Goal: Task Accomplishment & Management: Manage account settings

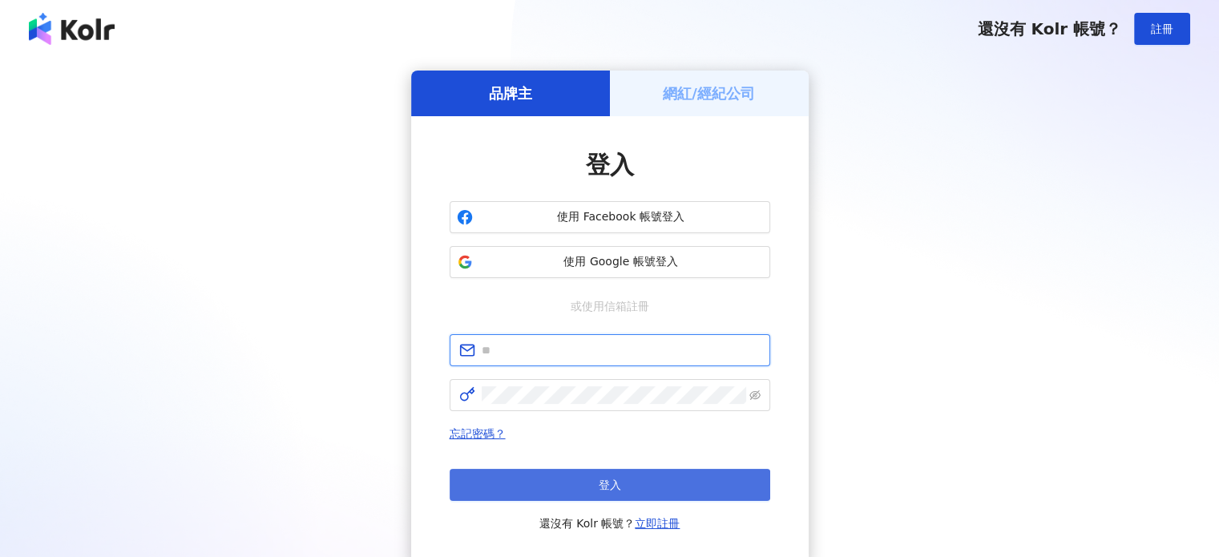
type input "**********"
click at [616, 480] on span "登入" at bounding box center [610, 485] width 22 height 13
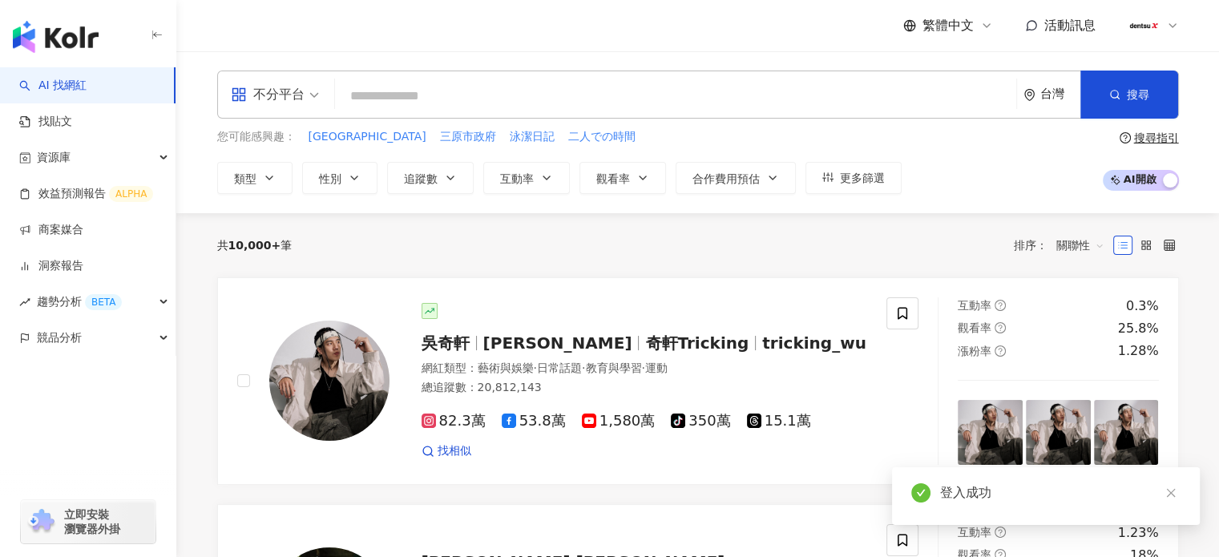
click at [1174, 27] on icon at bounding box center [1173, 25] width 13 height 13
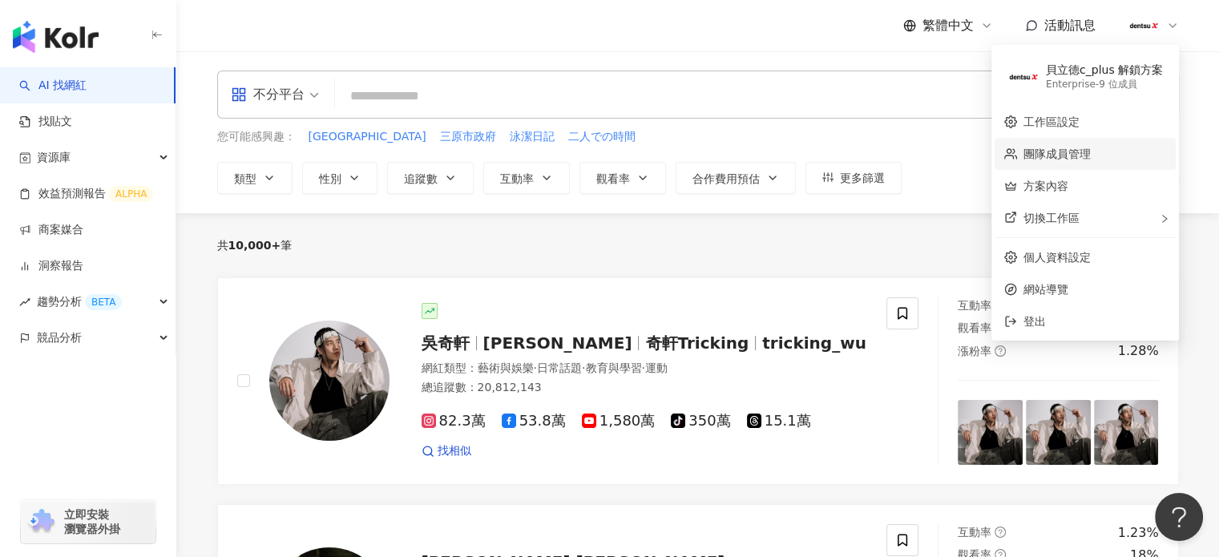
click at [1078, 154] on link "團隊成員管理" at bounding box center [1057, 154] width 67 height 13
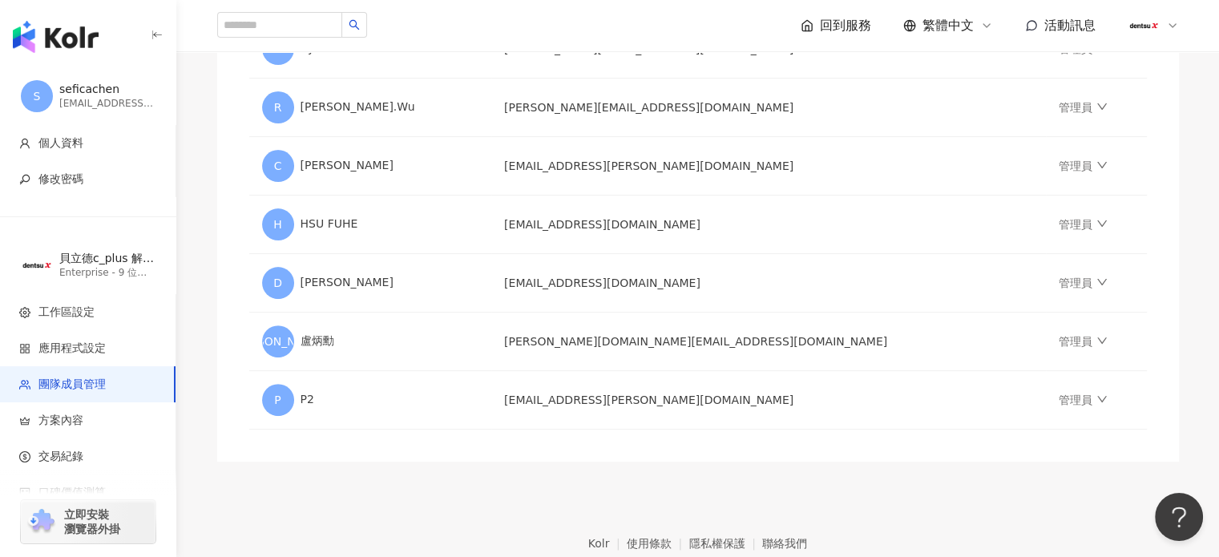
scroll to position [481, 0]
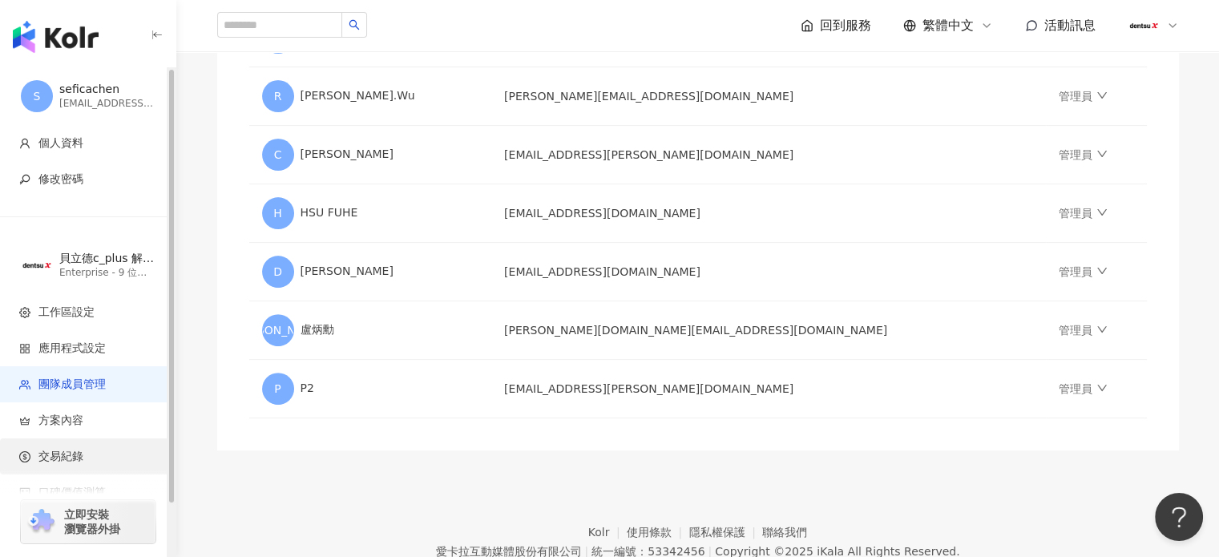
click at [51, 461] on span "交易紀錄" at bounding box center [60, 457] width 45 height 16
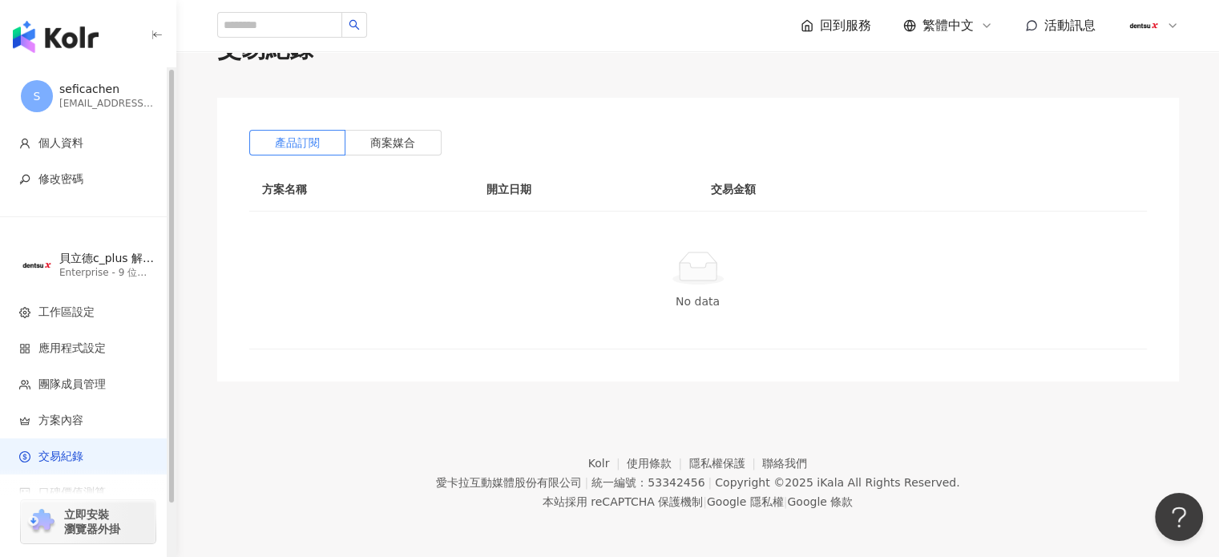
scroll to position [74, 0]
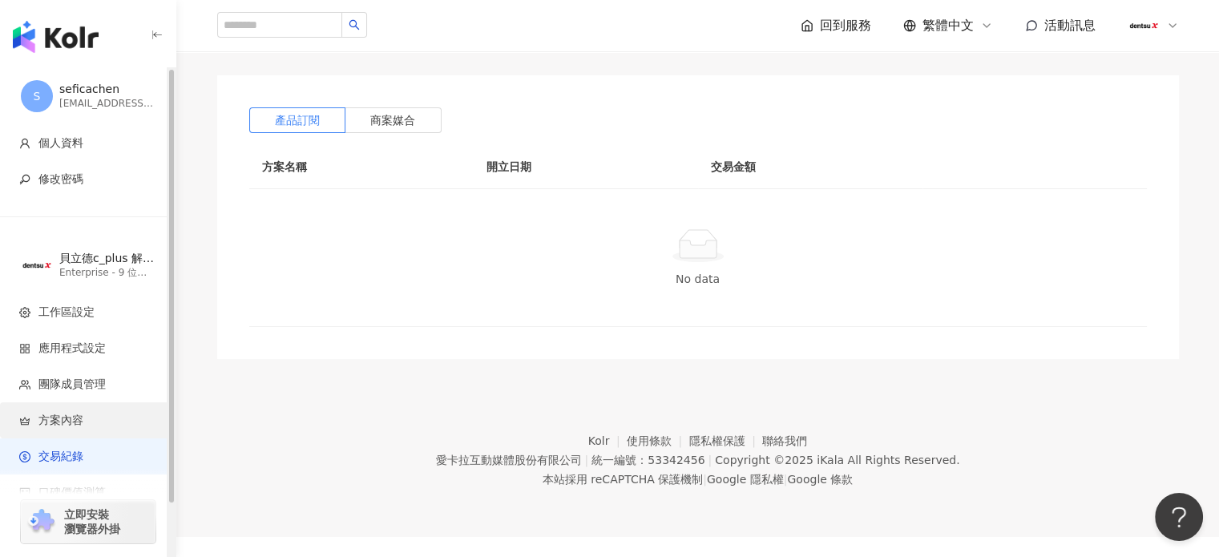
click at [77, 424] on span "方案內容" at bounding box center [60, 421] width 45 height 16
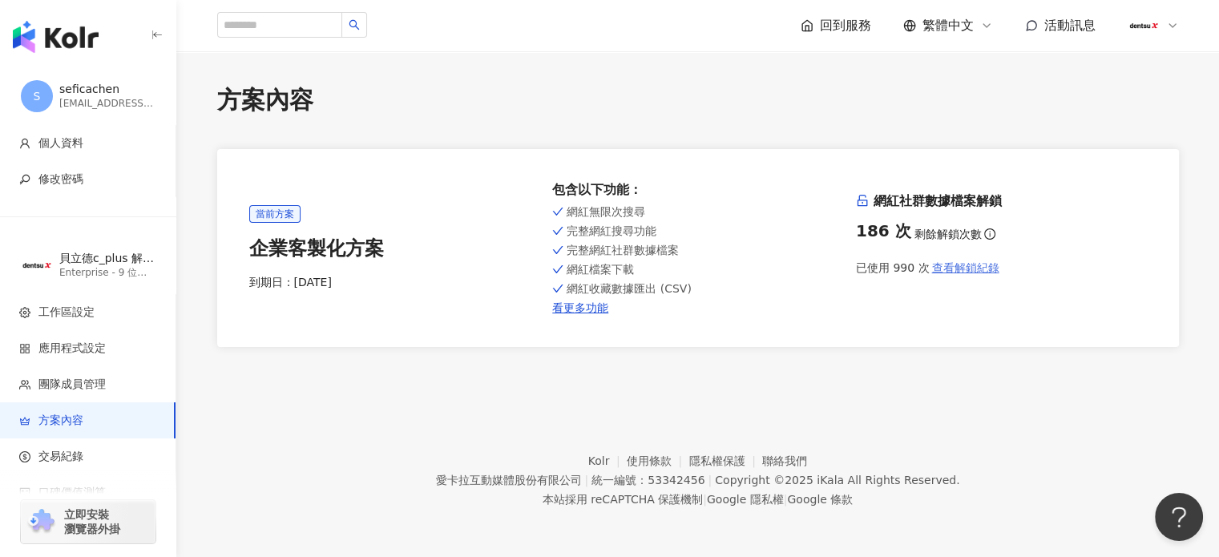
click at [965, 269] on span "查看解鎖紀錄" at bounding box center [965, 267] width 67 height 13
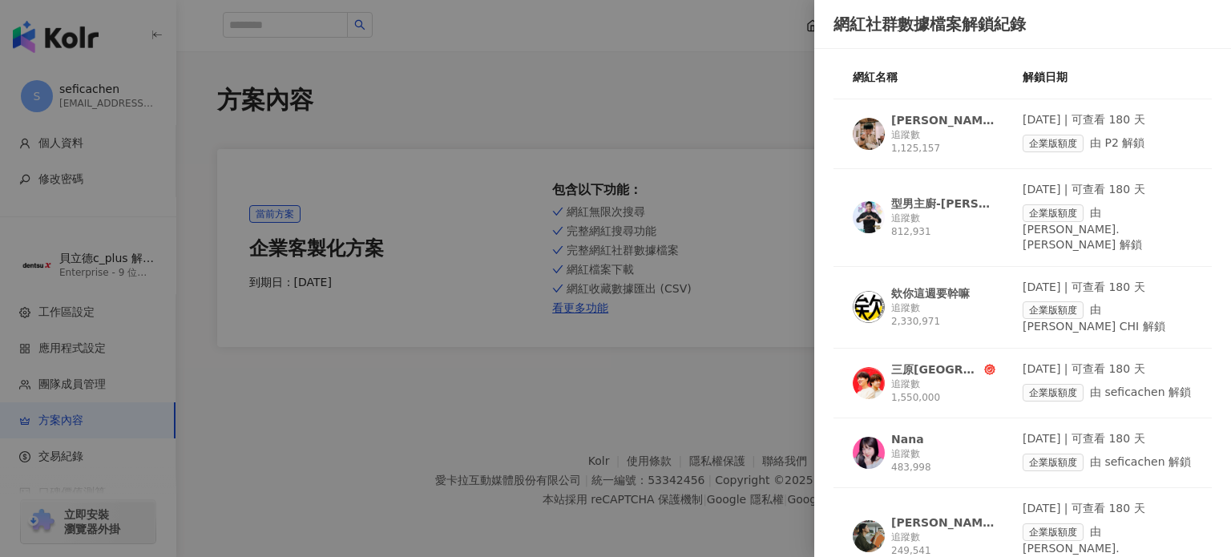
click at [609, 102] on div at bounding box center [615, 278] width 1231 height 557
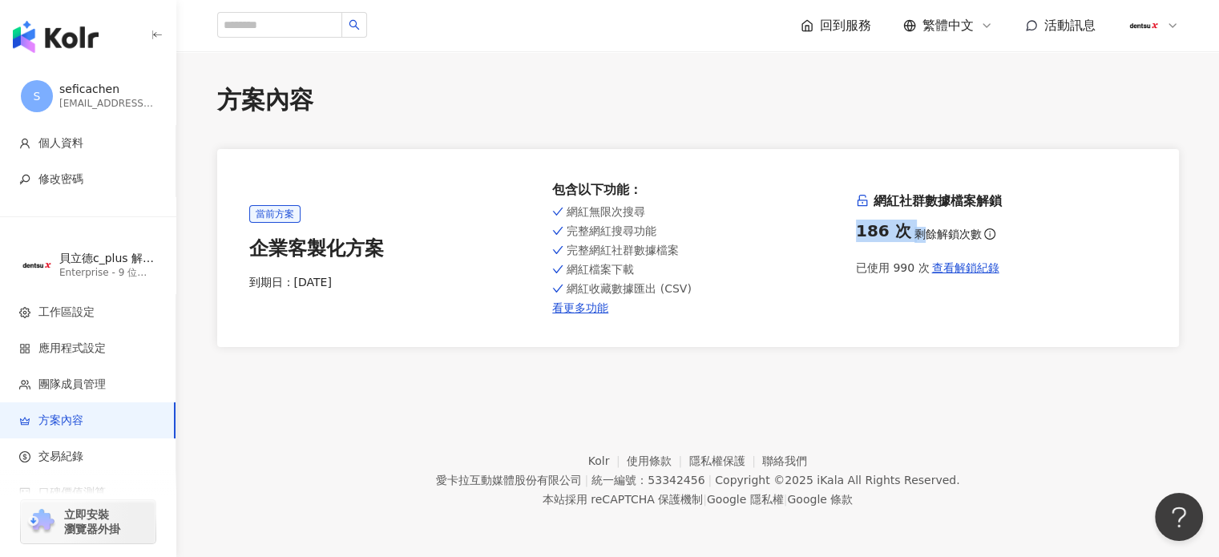
drag, startPoint x: 854, startPoint y: 233, endPoint x: 917, endPoint y: 236, distance: 63.4
click at [917, 236] on div "當前方案 企業客製化方案 到期日： [DATE] 包含以下功能 ： 網紅無限次搜尋 完整網紅搜尋功能 完整網紅社群數據檔案 網紅檔案下載 網紅收藏數據匯出 (…" at bounding box center [698, 248] width 898 height 134
click at [831, 350] on div "方案內容 當前方案 企業客製化方案 到期日： [DATE] 包含以下功能 ： 網紅無限次搜尋 完整網紅搜尋功能 完整網紅社群數據檔案 網紅檔案下載 網紅收藏數…" at bounding box center [697, 215] width 1043 height 328
